Goal: Information Seeking & Learning: Understand process/instructions

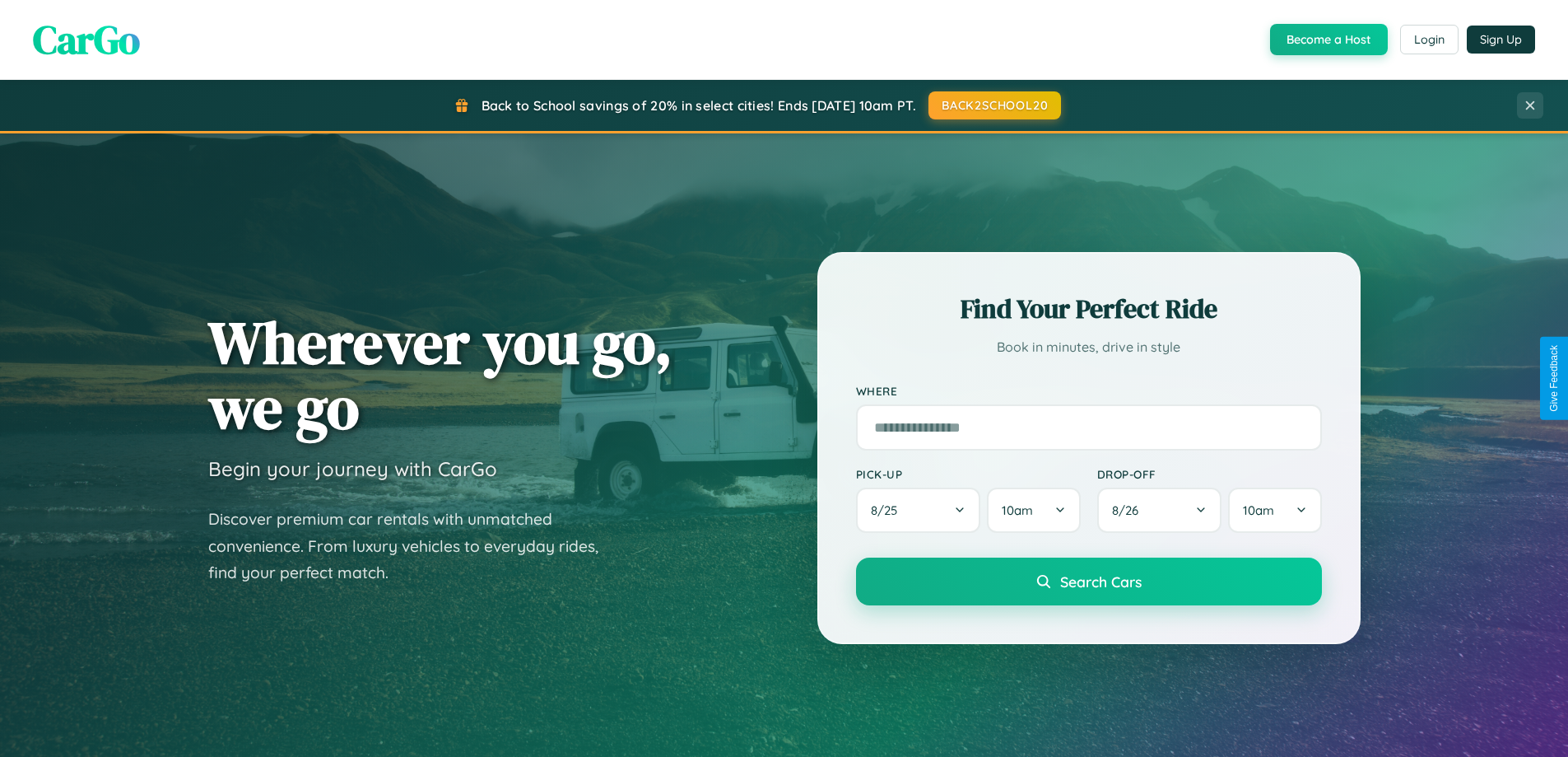
scroll to position [1133, 0]
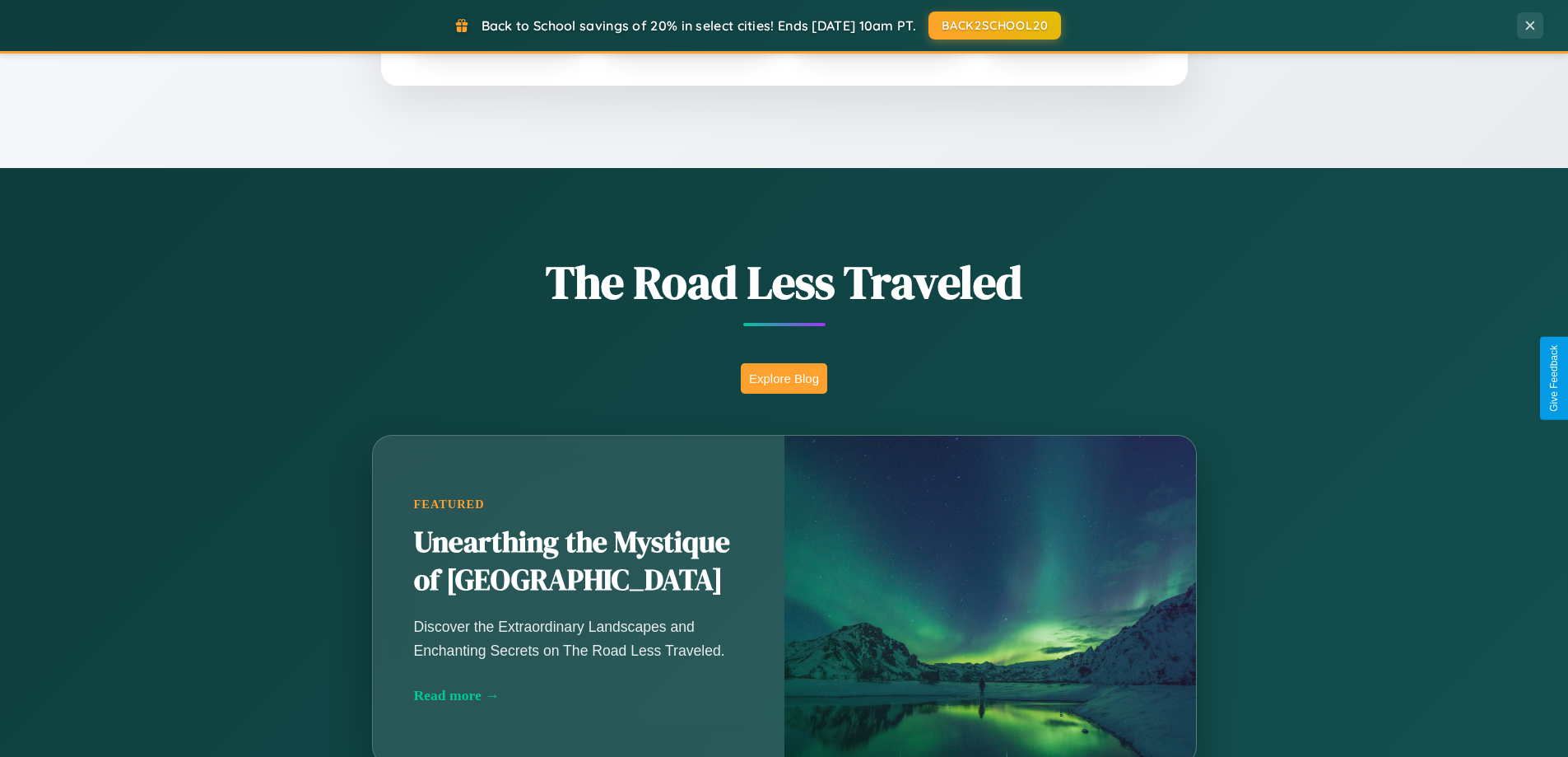
click at [784, 378] on button "Explore Blog" at bounding box center [784, 378] width 86 height 31
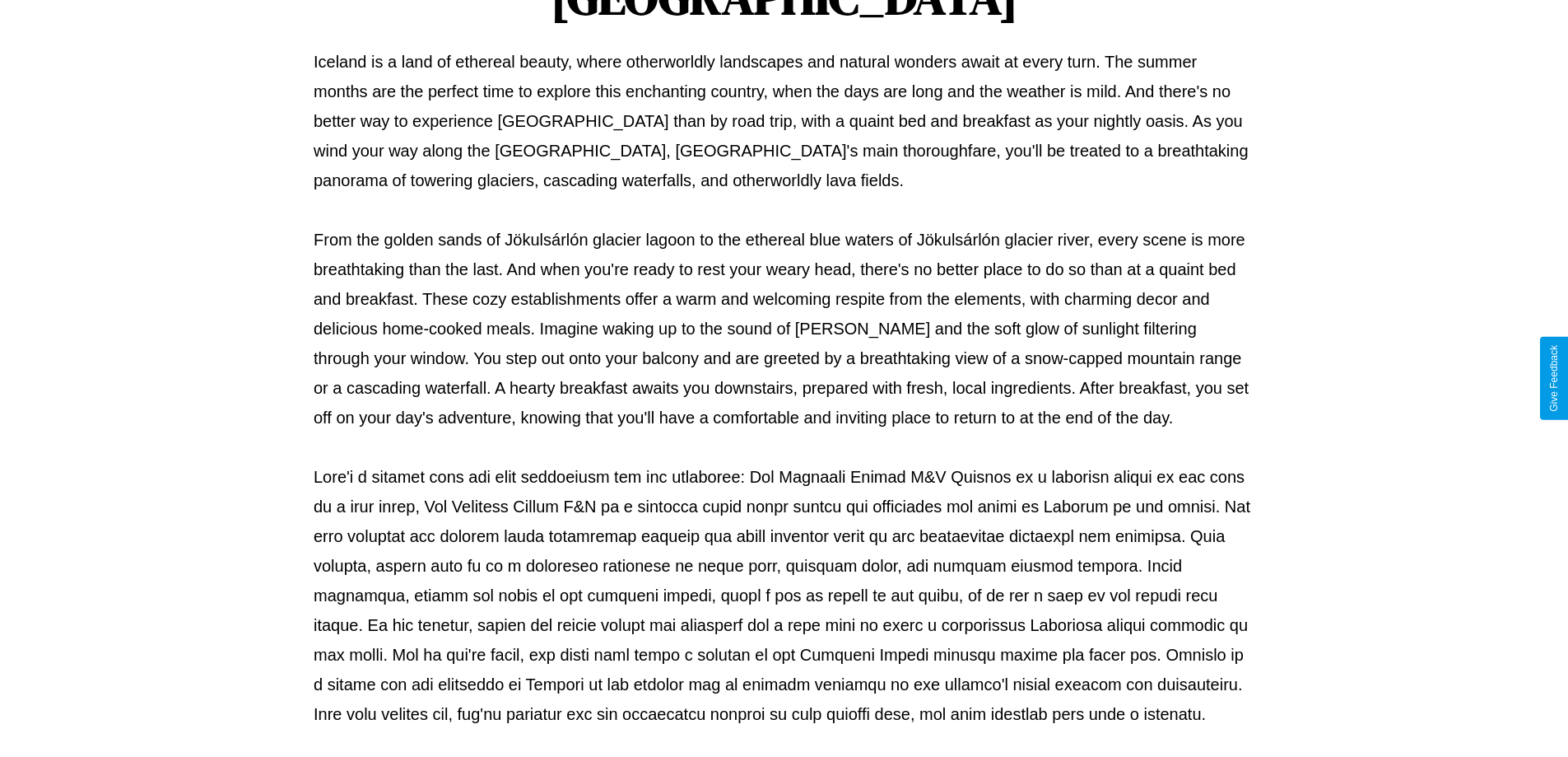
scroll to position [533, 0]
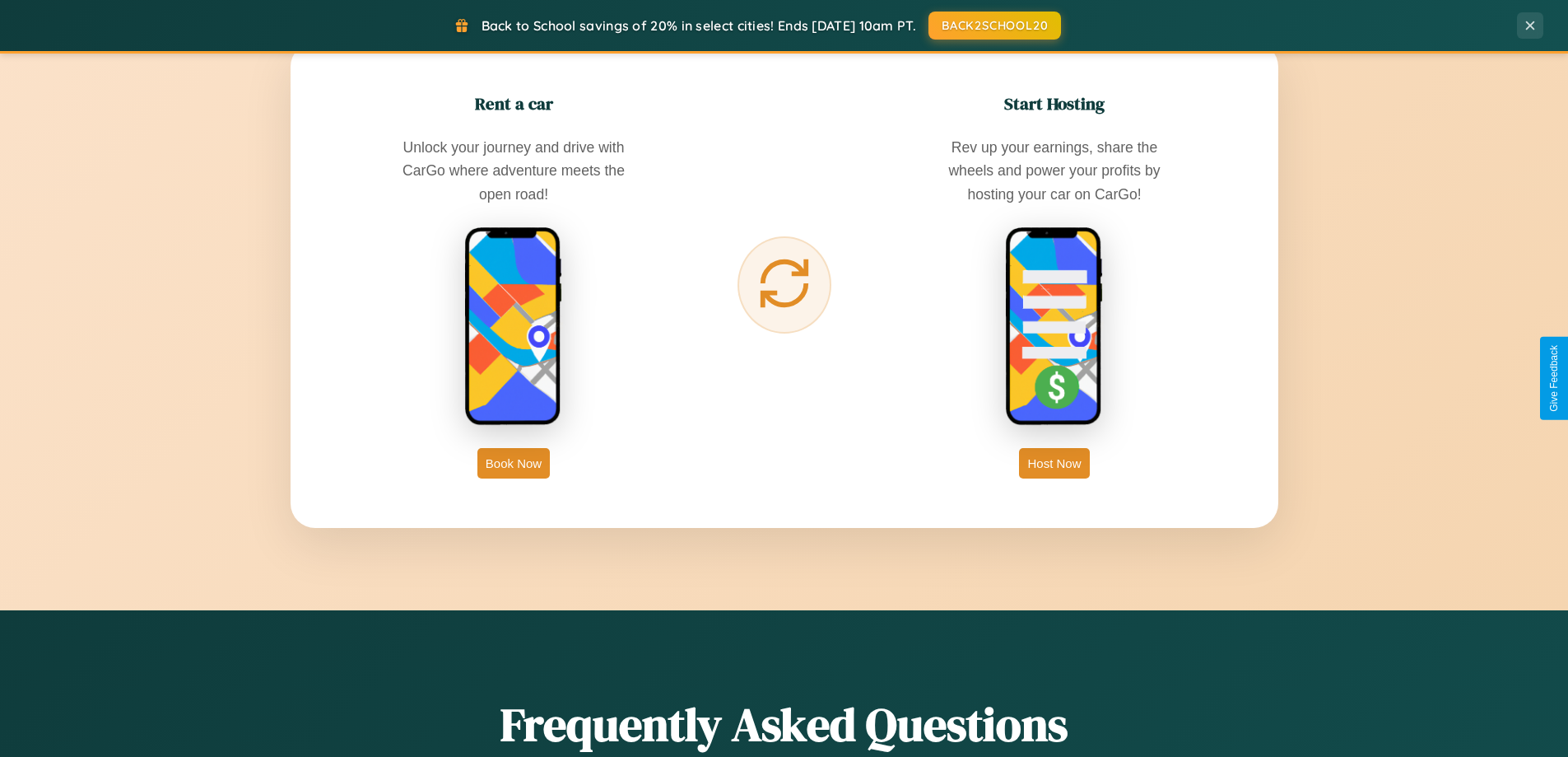
scroll to position [2646, 0]
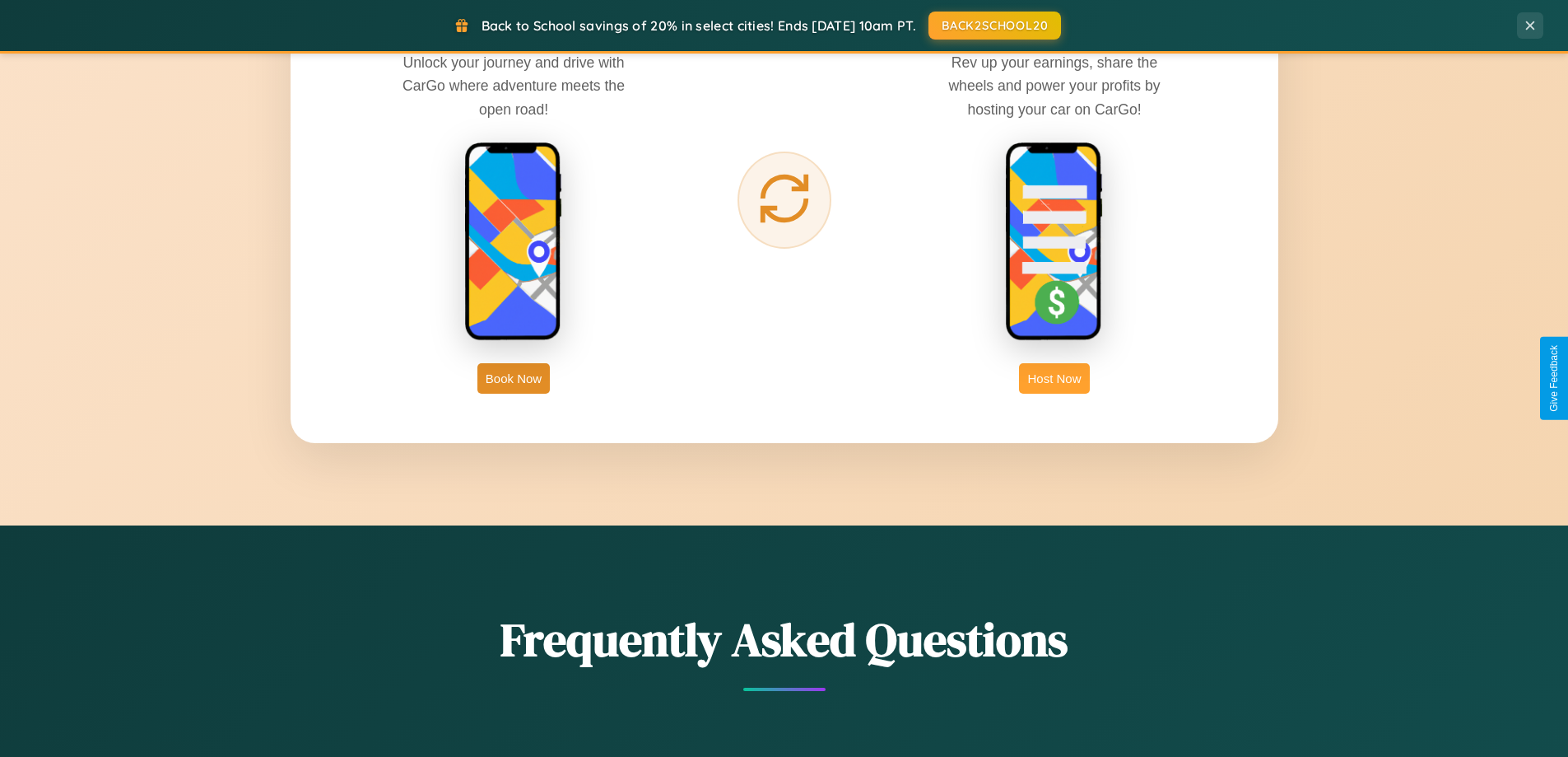
click at [1055, 378] on button "Host Now" at bounding box center [1054, 378] width 70 height 31
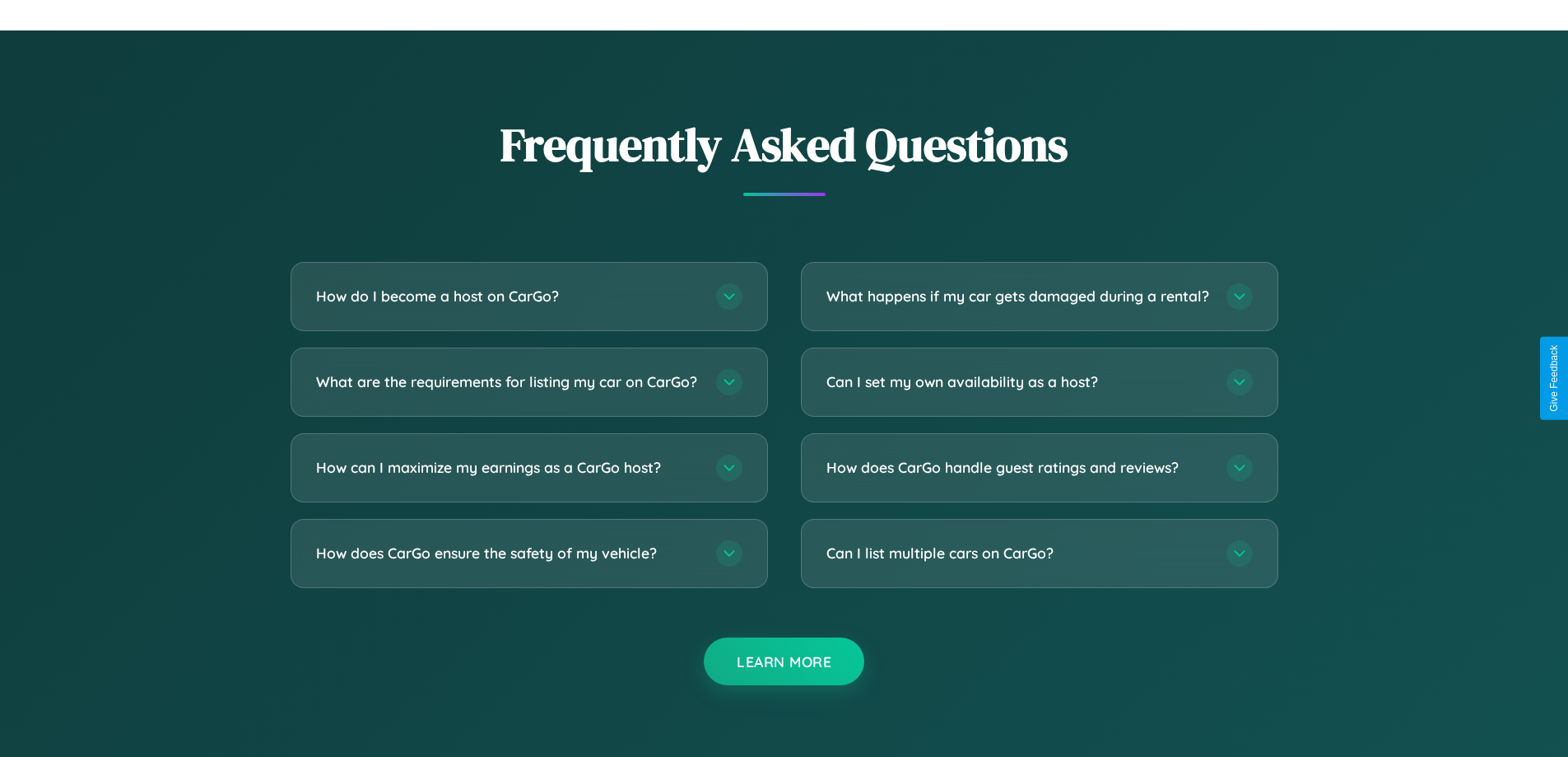
scroll to position [2226, 0]
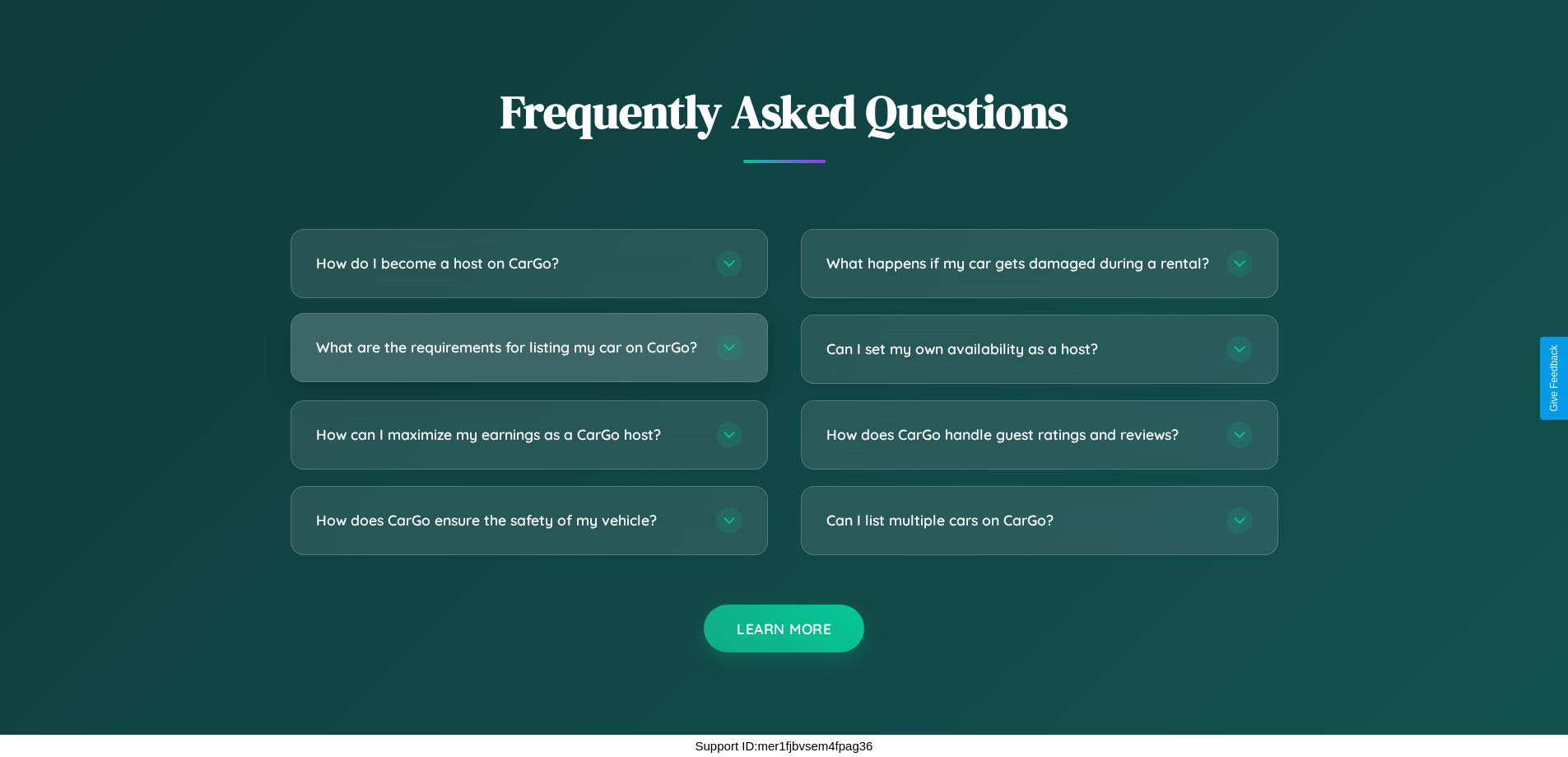
click at [528, 340] on h3 "What are the requirements for listing my car on CarGo?" at bounding box center [507, 347] width 383 height 20
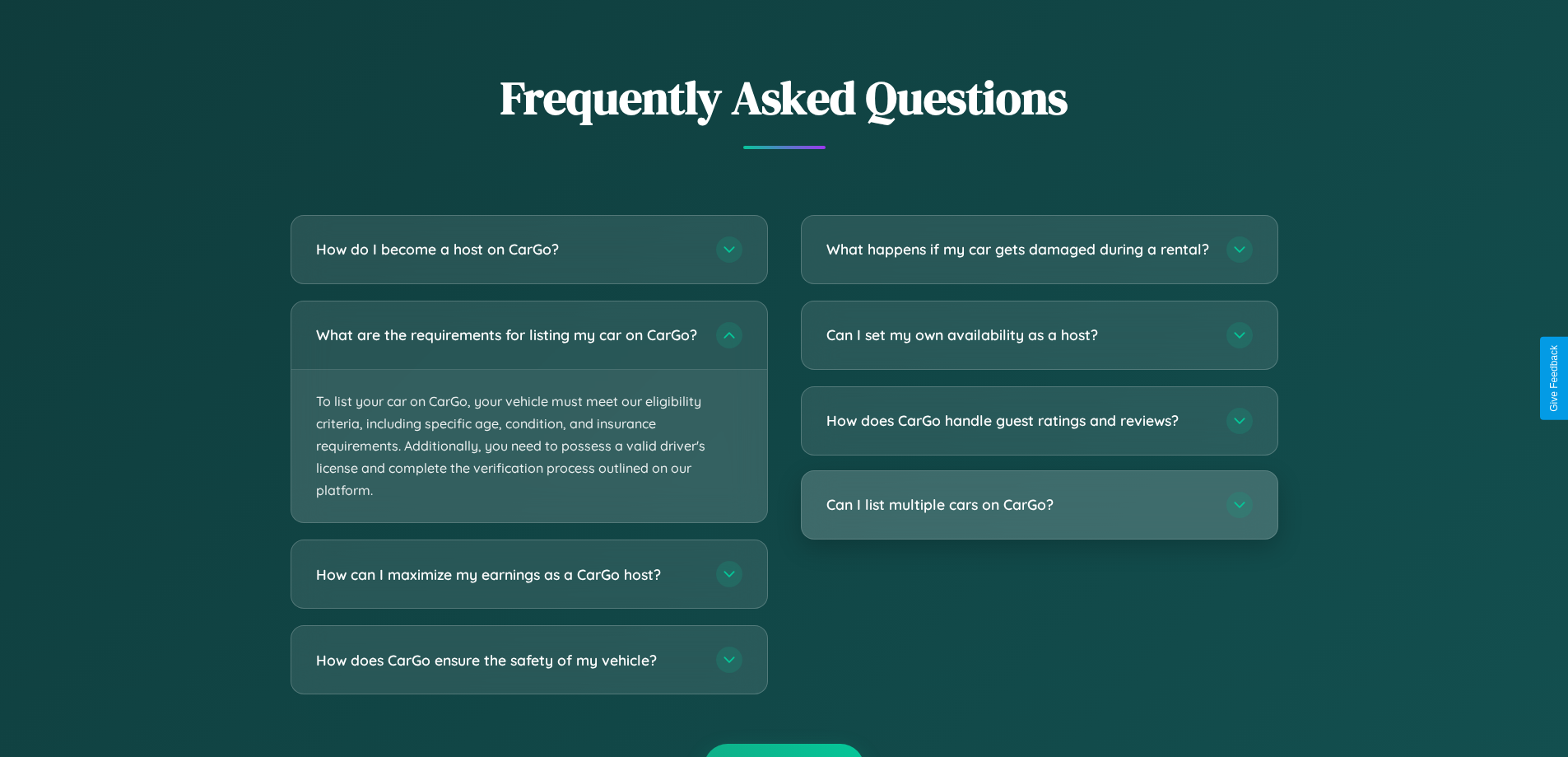
click at [1039, 515] on h3 "Can I list multiple cars on CarGo?" at bounding box center [1017, 504] width 383 height 20
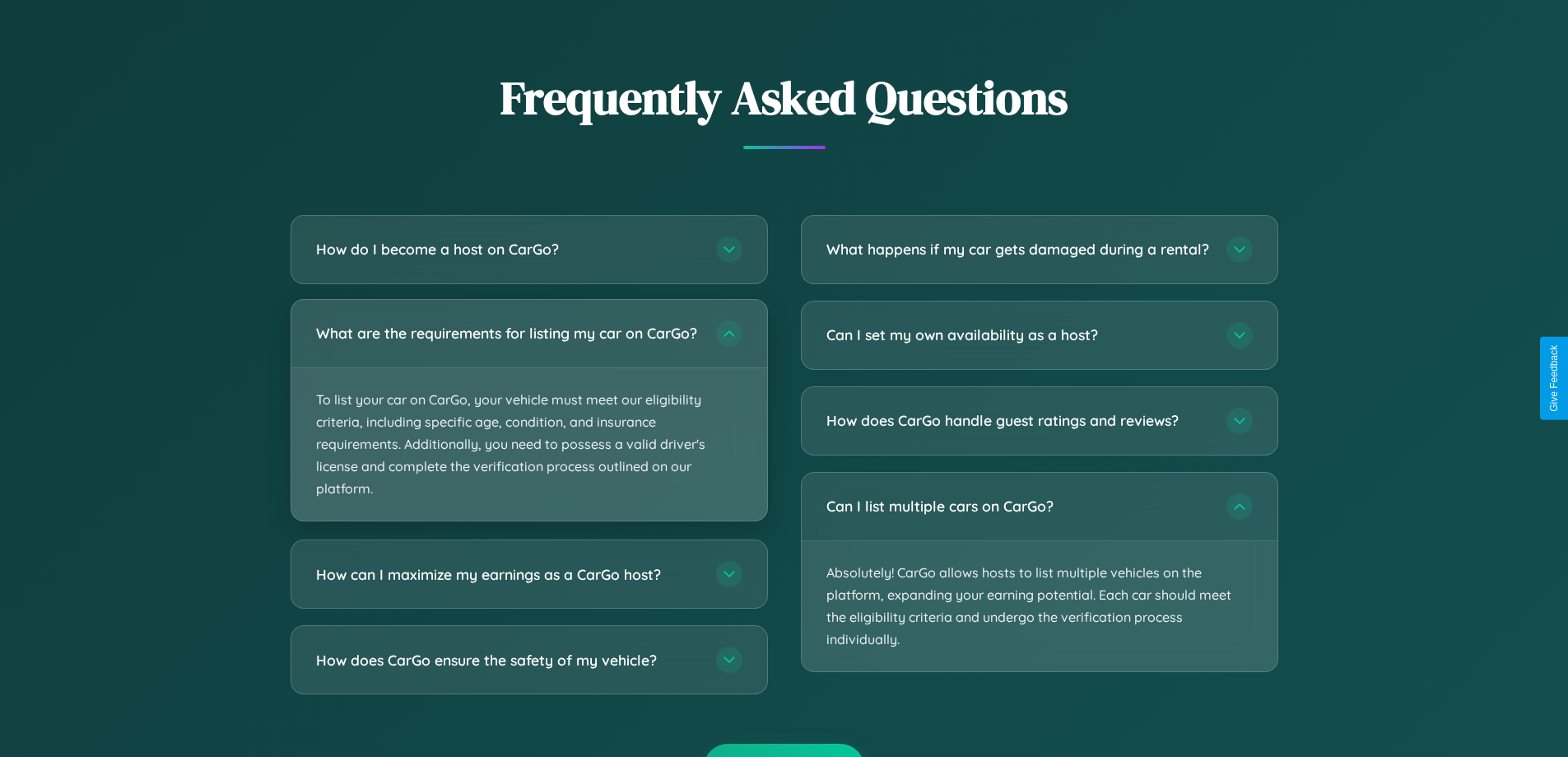
click at [528, 417] on p "To list your car on CarGo, your vehicle must meet our eligibility criteria, inc…" at bounding box center [529, 444] width 475 height 153
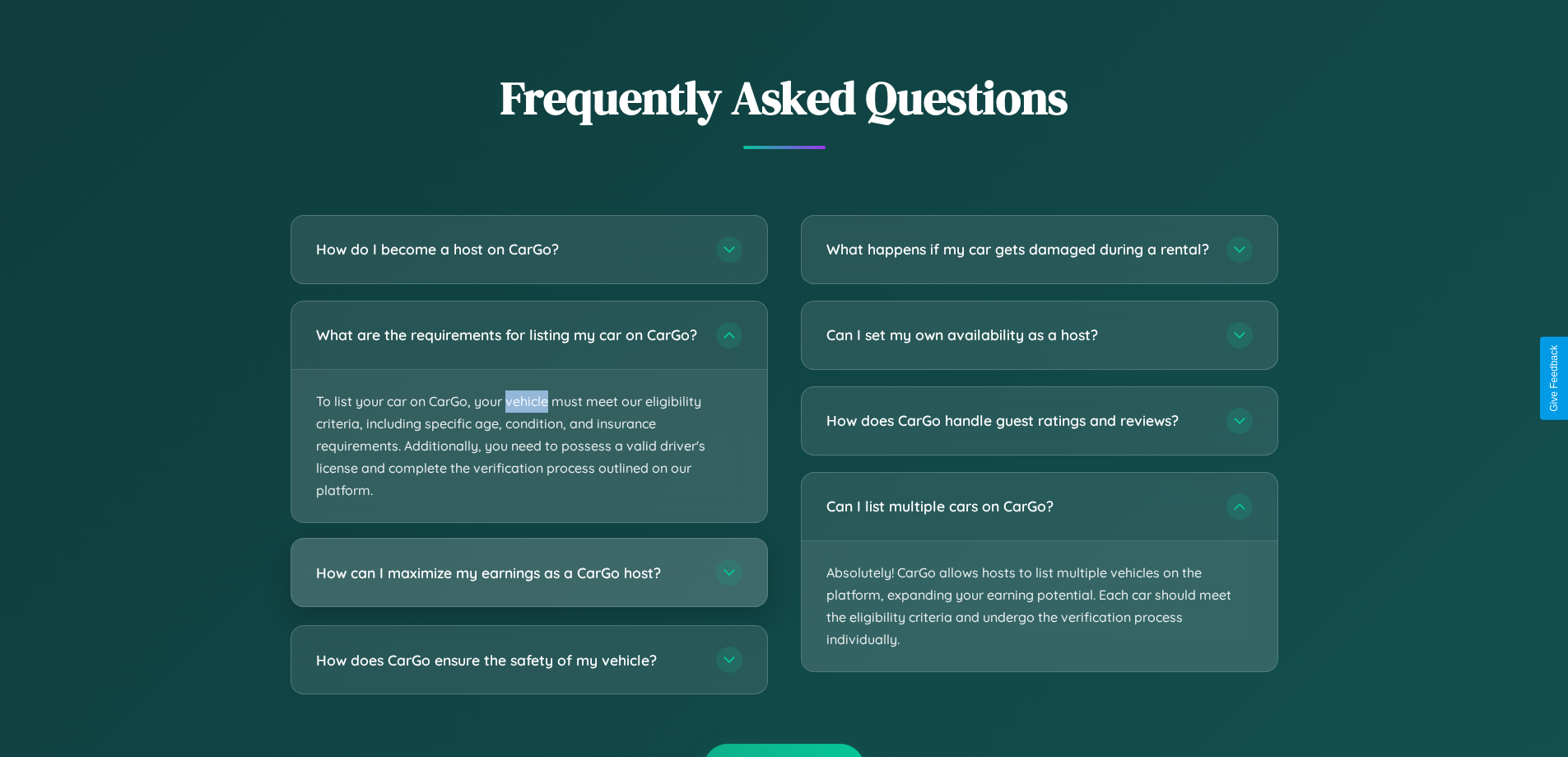
click at [528, 583] on h3 "How can I maximize my earnings as a CarGo host?" at bounding box center [507, 573] width 383 height 20
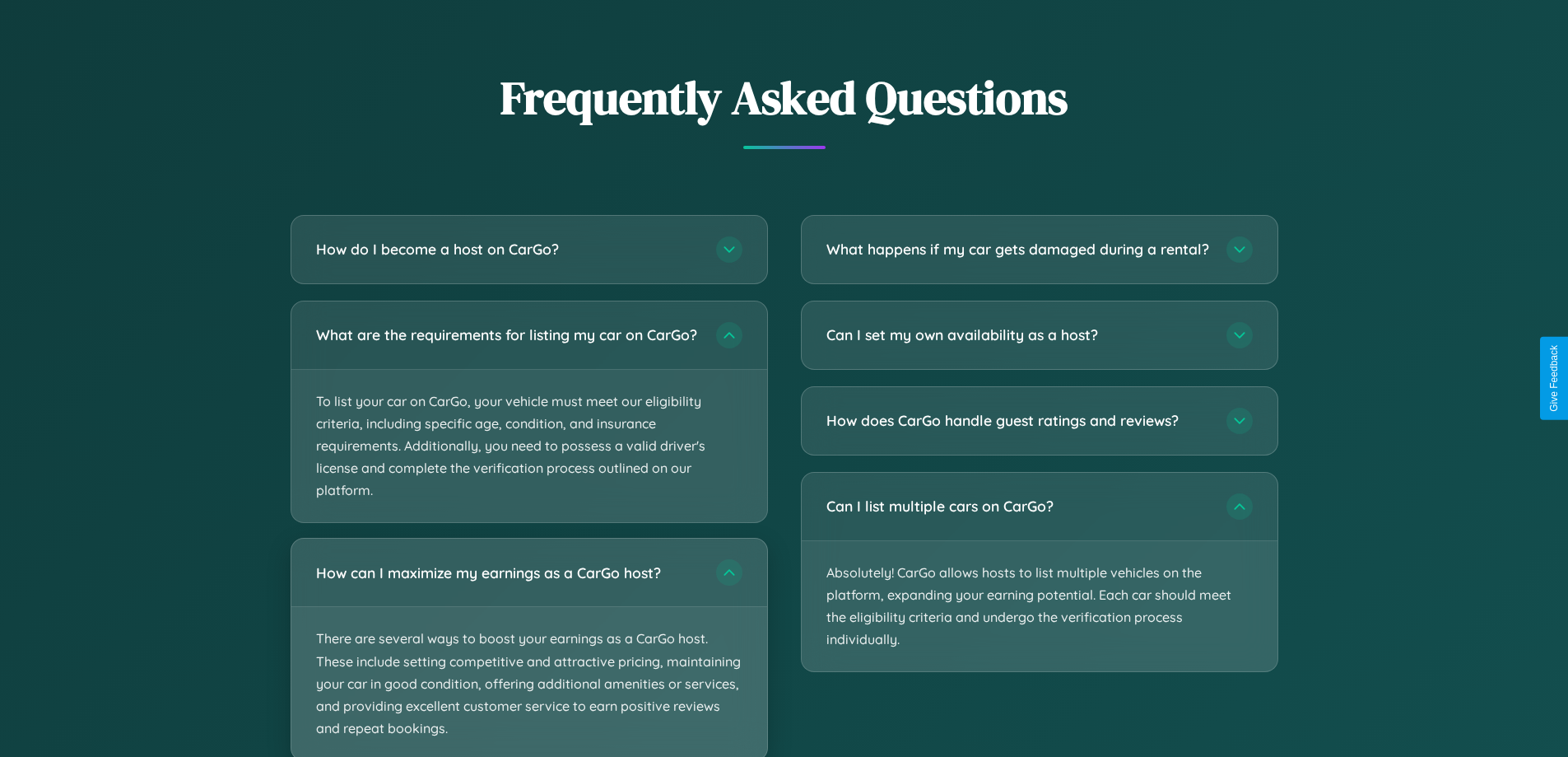
click at [528, 654] on p "There are several ways to boost your earnings as a CarGo host. These include se…" at bounding box center [529, 683] width 475 height 153
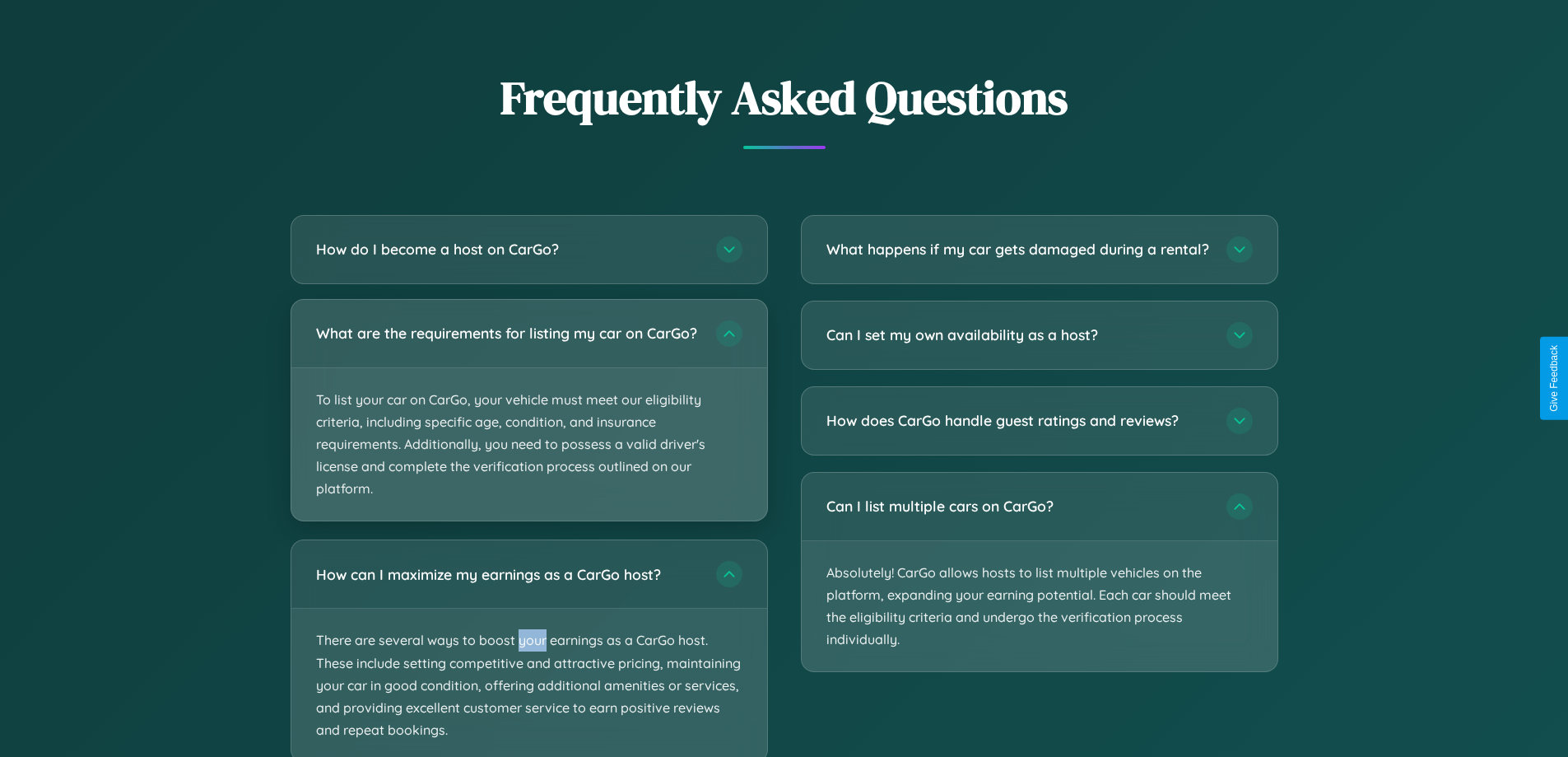
click at [528, 418] on p "To list your car on CarGo, your vehicle must meet our eligibility criteria, inc…" at bounding box center [529, 444] width 475 height 153
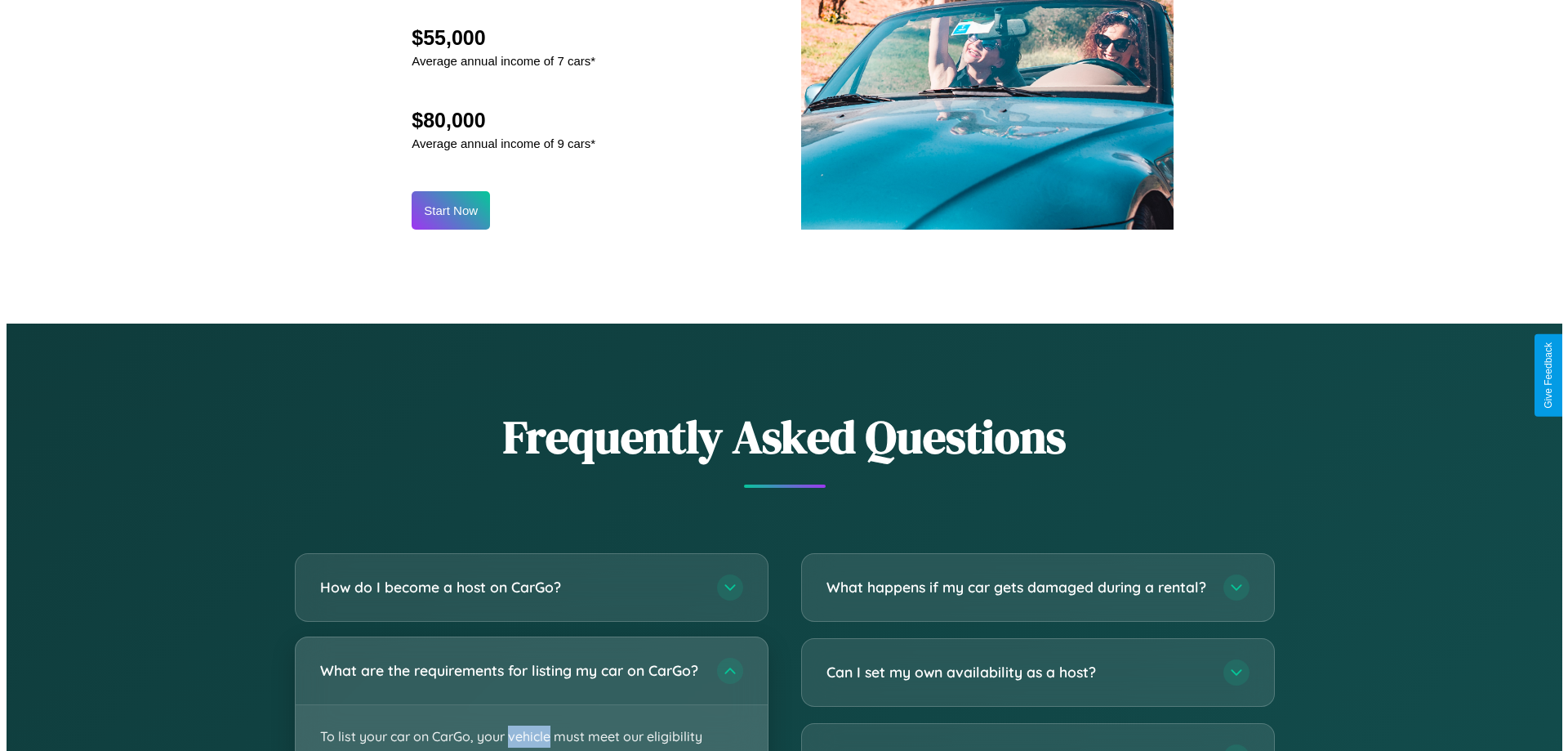
scroll to position [1704, 0]
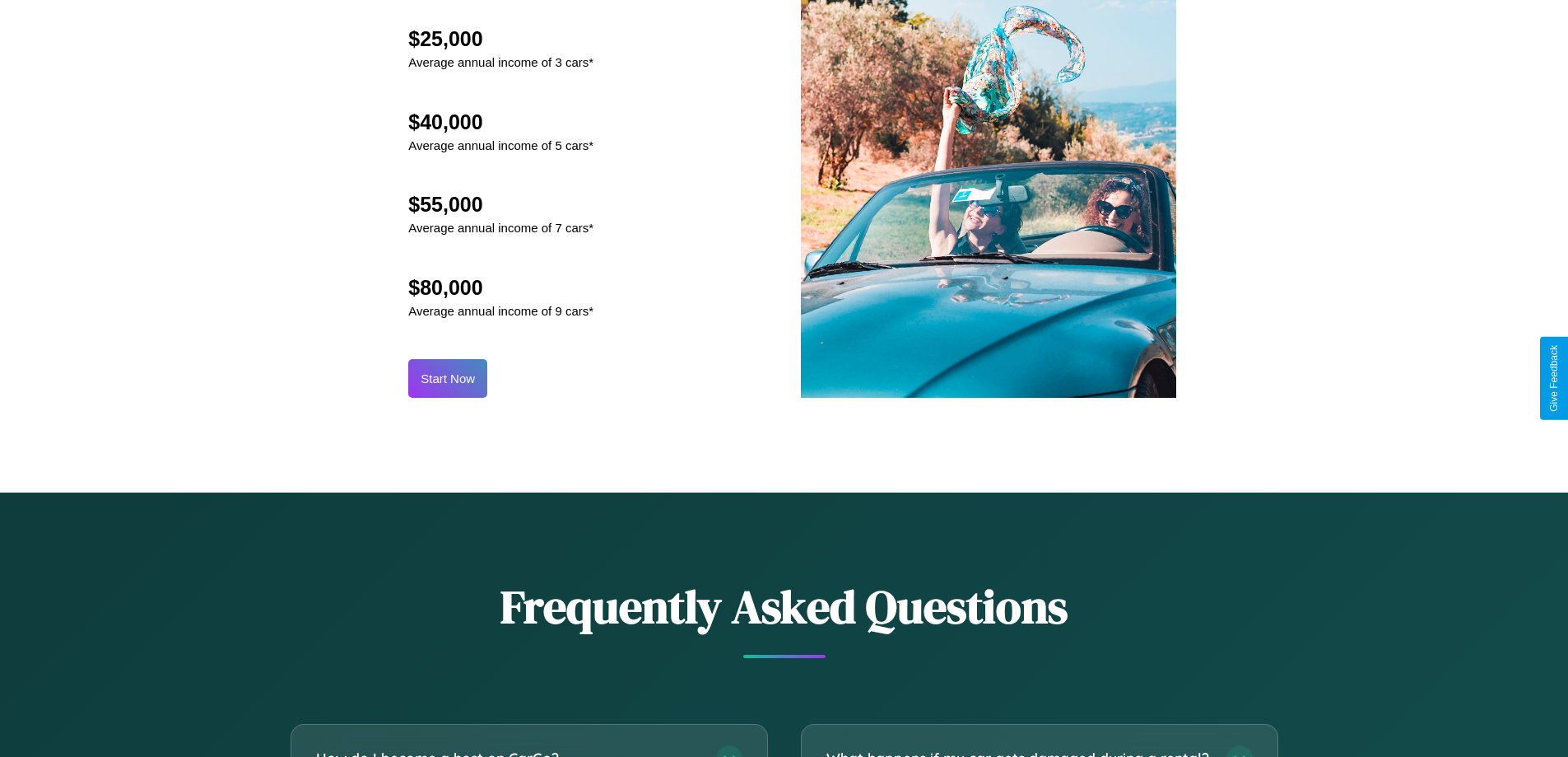
click at [447, 378] on button "Start Now" at bounding box center [447, 379] width 79 height 39
